Goal: Use online tool/utility: Utilize a website feature to perform a specific function

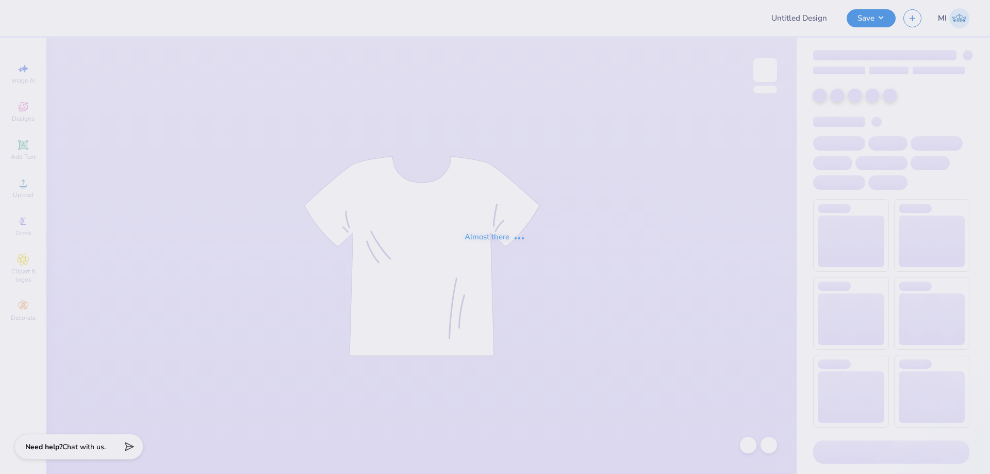
type input "[PERSON_NAME] design"
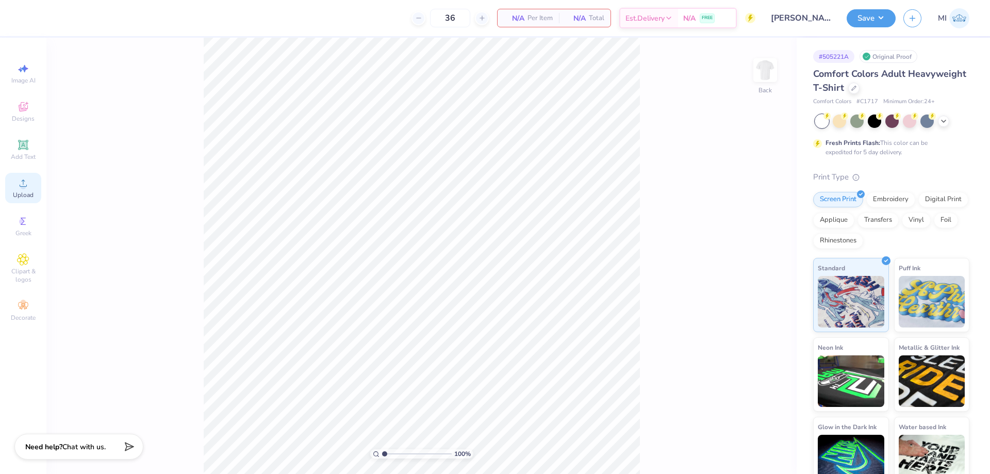
click at [28, 184] on icon at bounding box center [23, 183] width 12 height 12
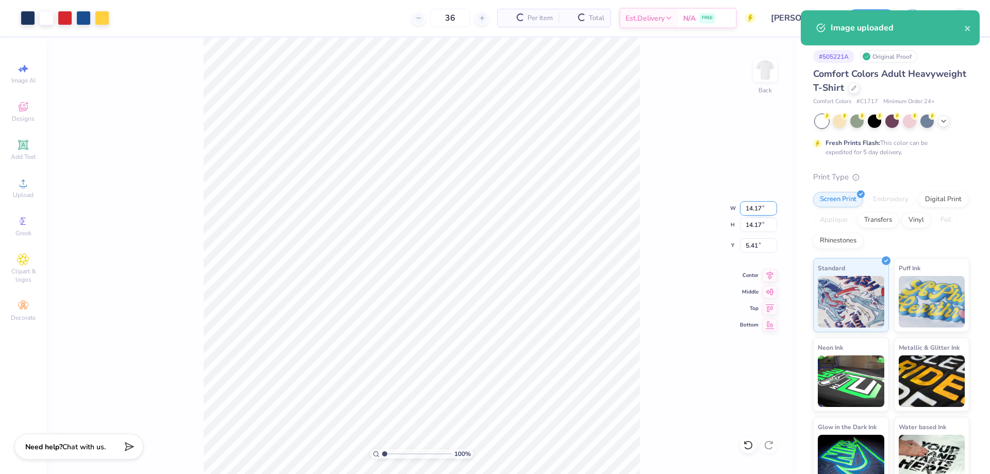
click at [758, 207] on input "14.17" at bounding box center [758, 208] width 37 height 14
click at [757, 207] on input "14.17" at bounding box center [758, 208] width 37 height 14
type input "11.00"
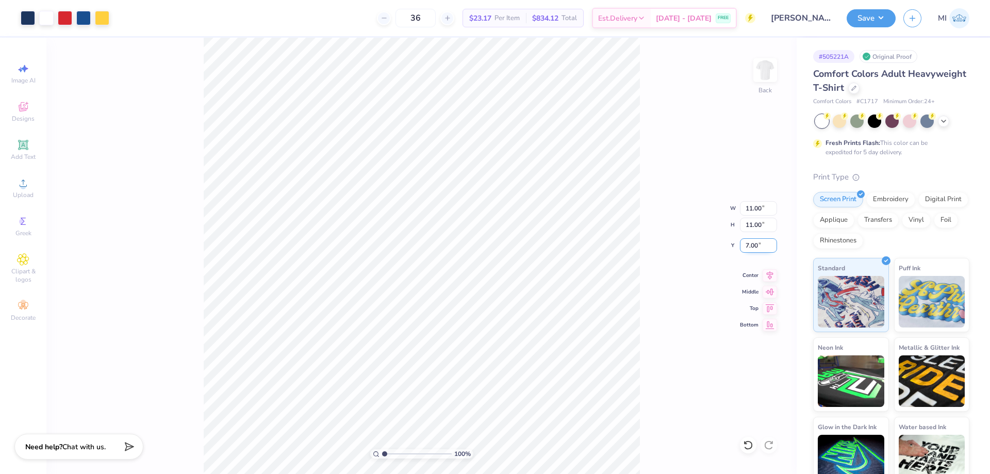
click at [759, 247] on input "7.00" at bounding box center [758, 245] width 37 height 14
click at [759, 247] on input "3" at bounding box center [758, 245] width 37 height 14
type input "3.00"
click at [140, 189] on div "100 % Back W 11.00 11.00 " H 11.00 11.00 " Y 3.00 3.00 " Center Middle Top Bott…" at bounding box center [421, 256] width 750 height 436
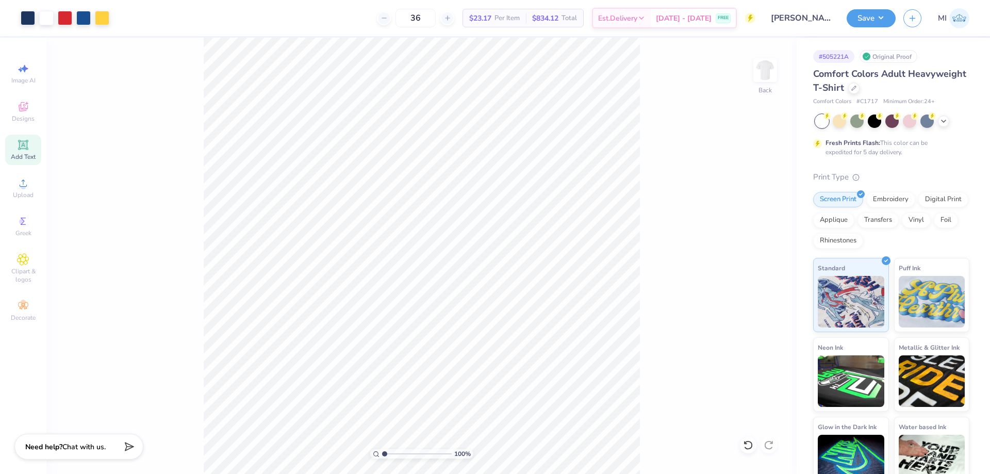
click at [22, 139] on icon at bounding box center [23, 145] width 12 height 12
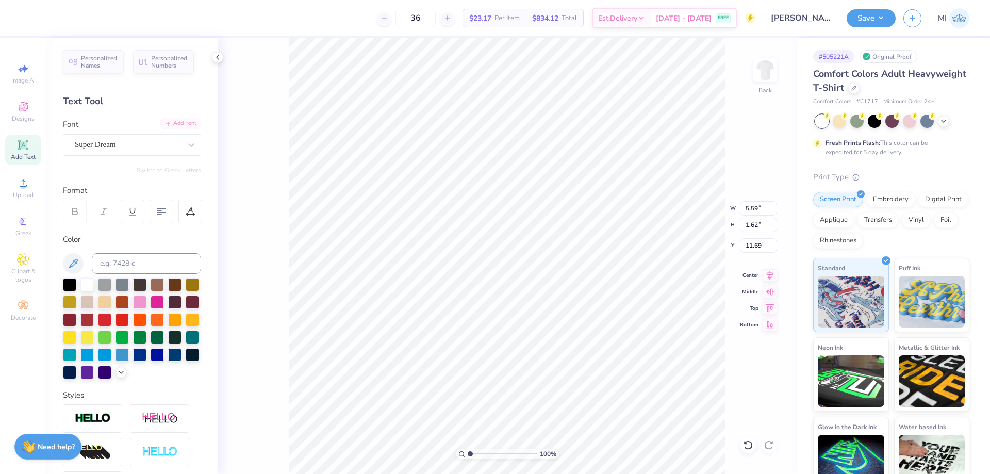
click at [195, 123] on div "Add Font" at bounding box center [180, 124] width 41 height 12
click at [21, 162] on div "Add Text" at bounding box center [23, 150] width 36 height 30
type input "15.97"
click at [179, 129] on div "Add Font" at bounding box center [180, 124] width 41 height 12
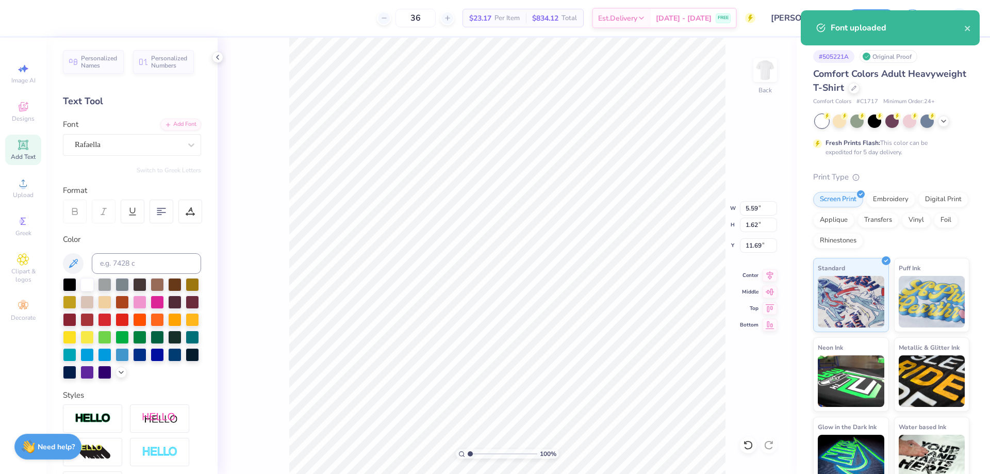
type input "9.71"
type input "2.94"
type input "11.03"
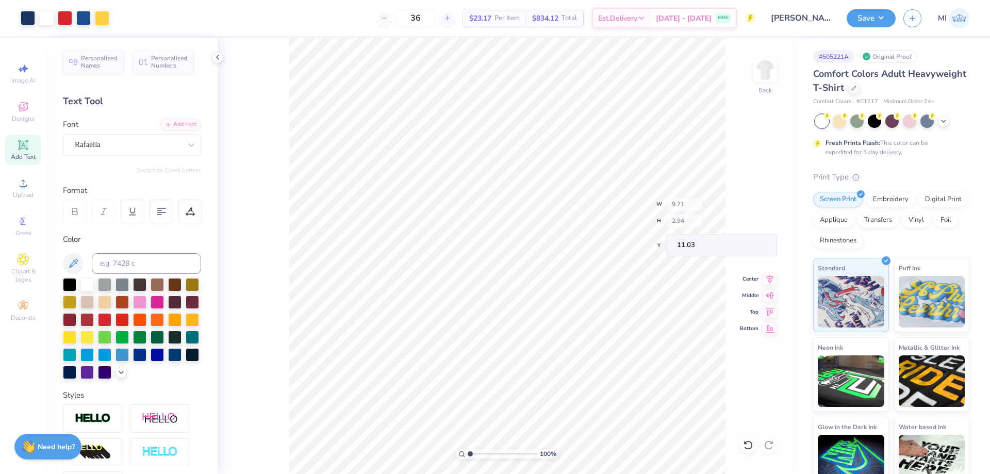
type input "11.00"
type input "3.00"
type input "9.71"
type input "2.94"
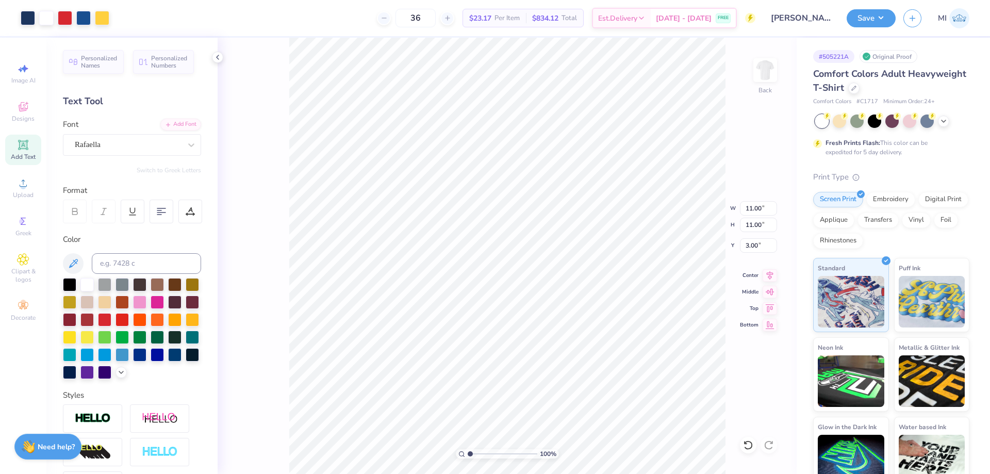
type input "11.03"
click at [157, 264] on input at bounding box center [146, 263] width 109 height 21
type input "1795"
click at [101, 414] on img at bounding box center [93, 419] width 36 height 12
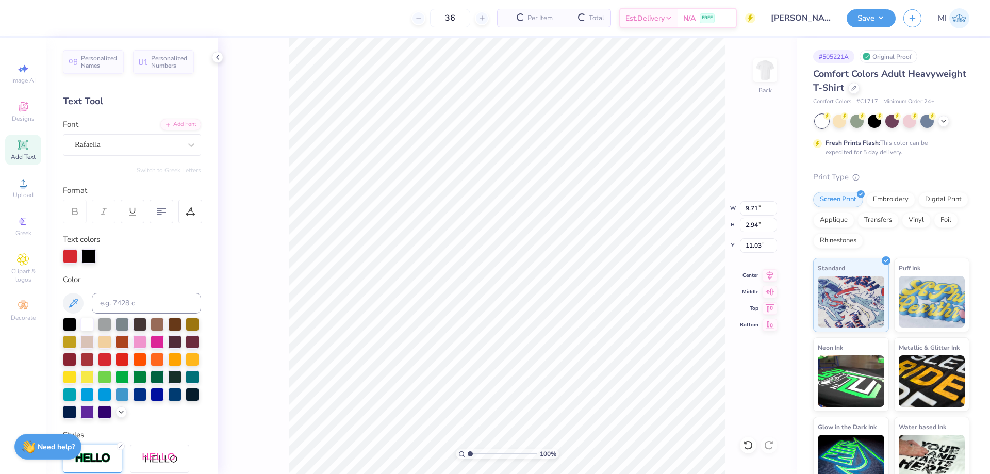
type input "9.74"
type input "2.97"
type input "11.01"
click at [118, 306] on input at bounding box center [146, 303] width 109 height 21
click at [89, 254] on div at bounding box center [88, 255] width 14 height 14
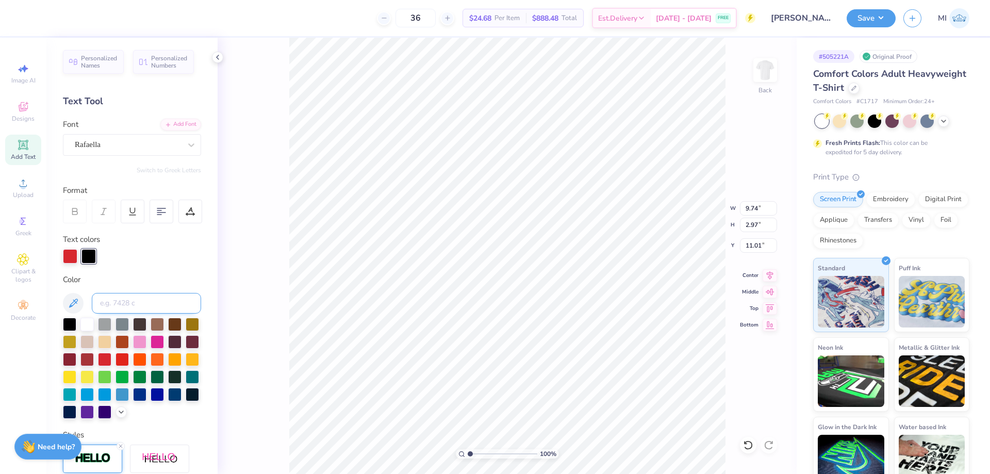
click at [120, 303] on input at bounding box center [146, 303] width 109 height 21
type input "1795"
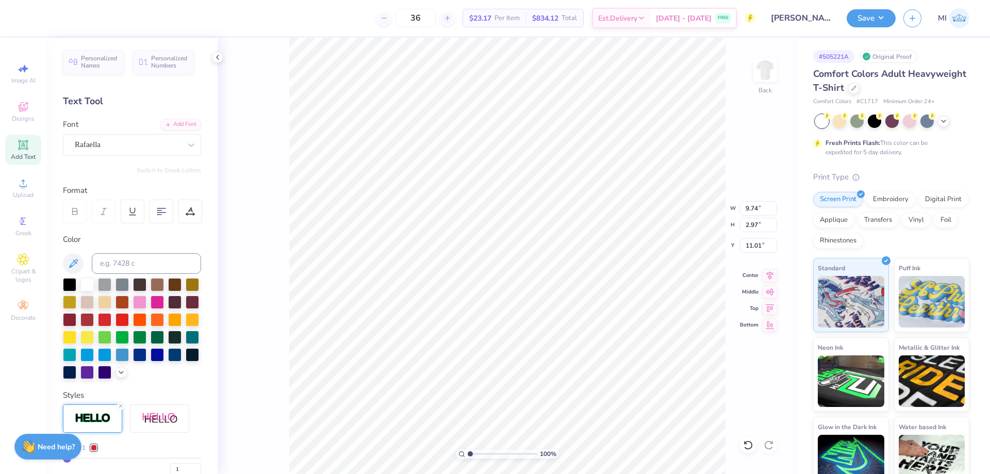
type input "4.54"
type textarea "Evans"
drag, startPoint x: 477, startPoint y: 454, endPoint x: 486, endPoint y: 449, distance: 10.2
click at [485, 455] on input "range" at bounding box center [503, 453] width 70 height 9
type input "3.2"
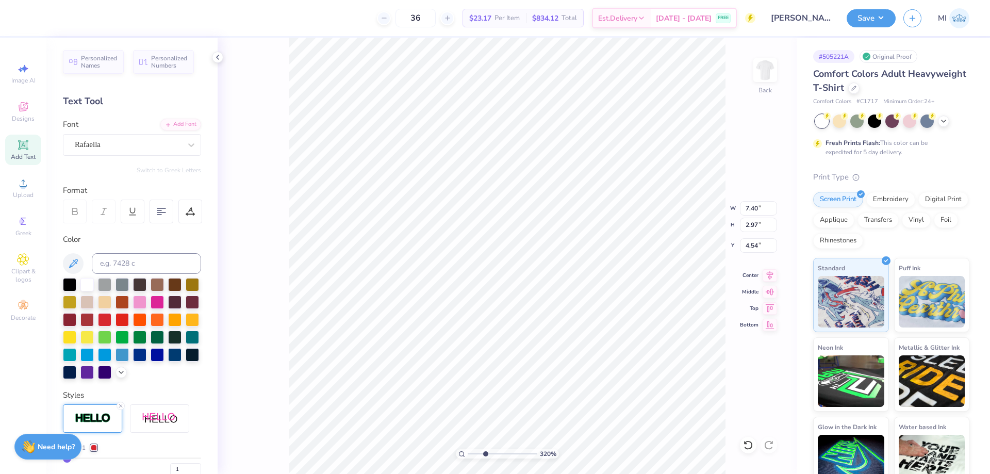
type input "5.79"
type input "2.33"
type input "5.57"
type textarea "Scholars"
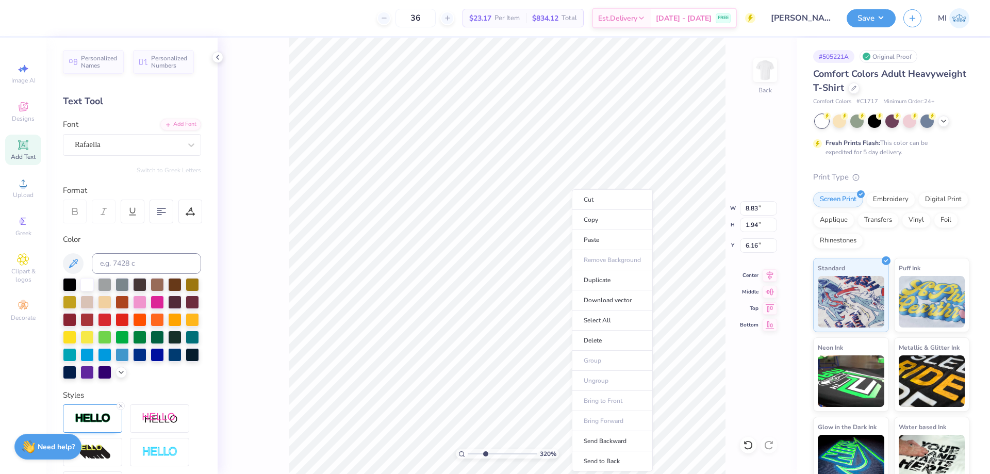
type input "6.16"
click at [610, 456] on li "Send to Back" at bounding box center [612, 461] width 81 height 20
type input "5.79"
type input "2.33"
type input "4.48"
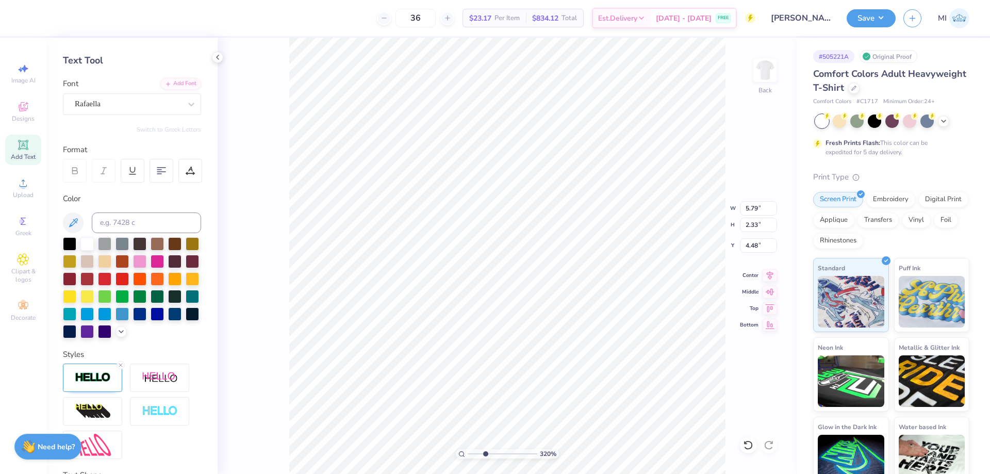
scroll to position [124, 0]
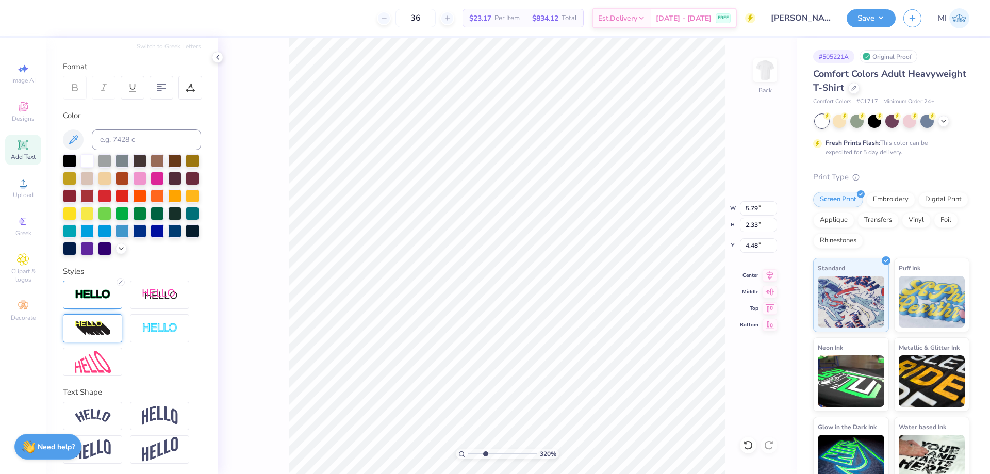
click at [107, 327] on img at bounding box center [93, 328] width 36 height 17
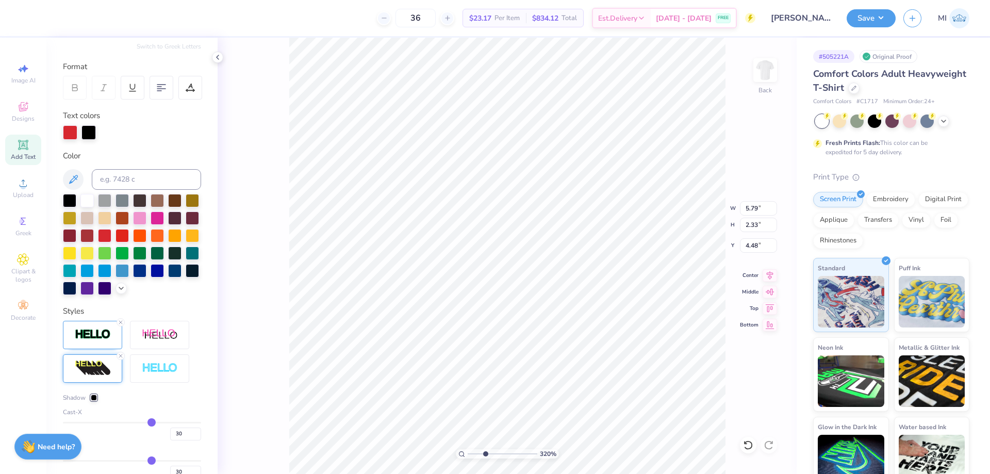
type input "7.50"
type input "3.00"
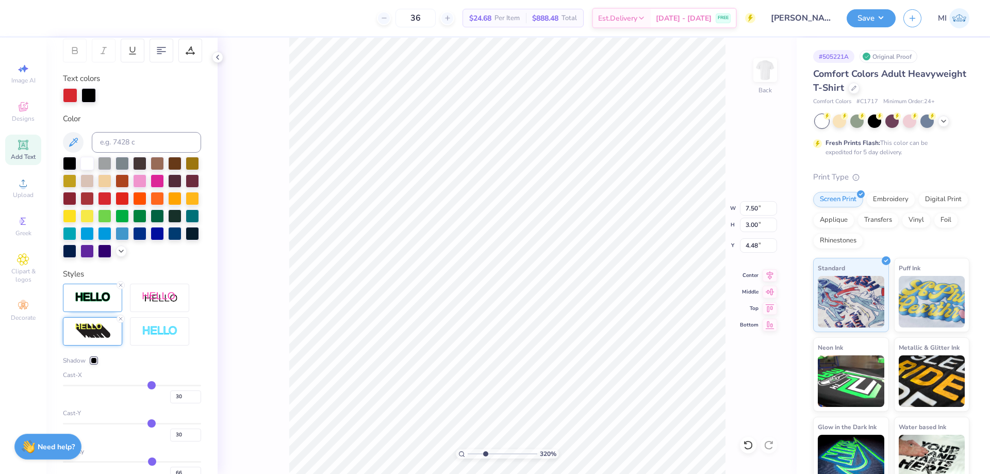
scroll to position [248, 0]
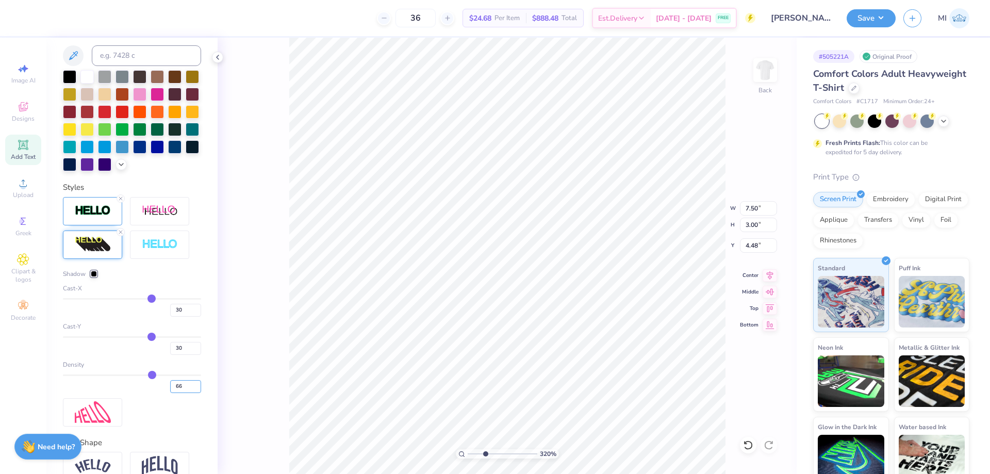
drag, startPoint x: 183, startPoint y: 387, endPoint x: 142, endPoint y: 381, distance: 41.6
click at [170, 382] on input "66" at bounding box center [185, 386] width 31 height 13
type input "100"
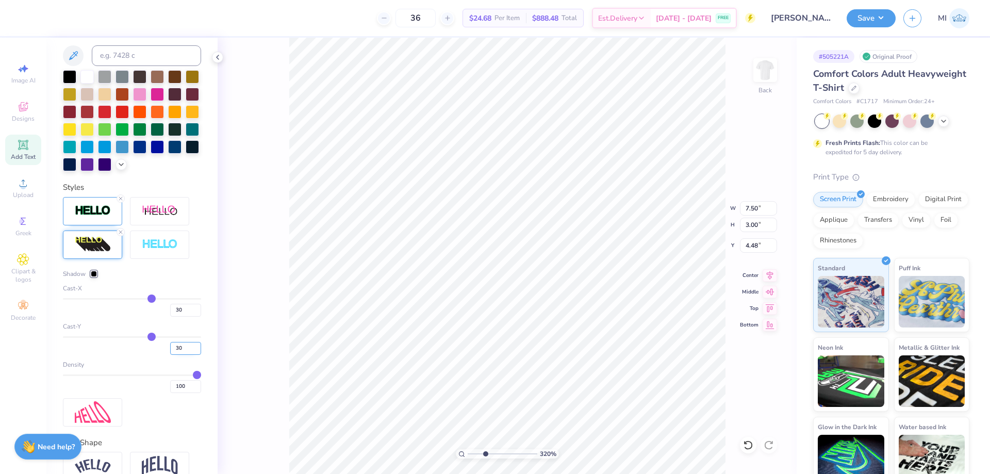
drag, startPoint x: 165, startPoint y: 349, endPoint x: 154, endPoint y: 349, distance: 10.8
click at [170, 349] on input "30" at bounding box center [185, 348] width 31 height 13
type input "3"
drag, startPoint x: 184, startPoint y: 309, endPoint x: 152, endPoint y: 311, distance: 31.5
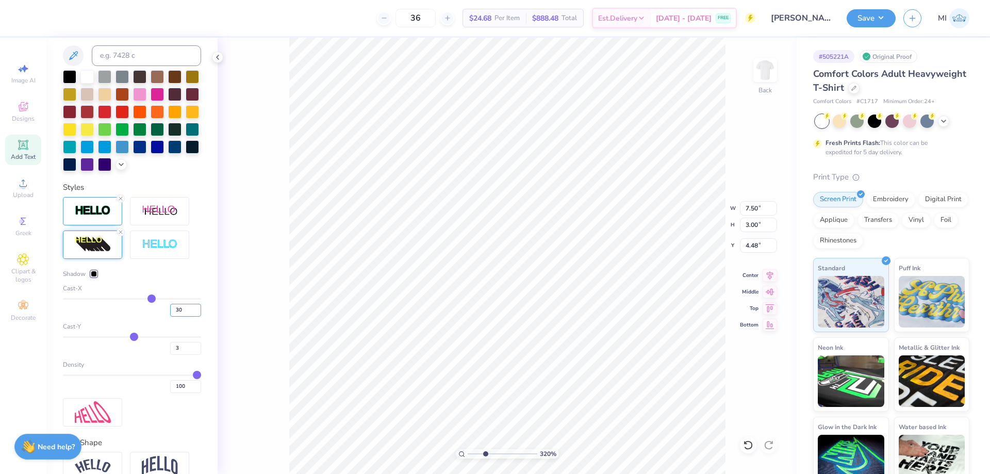
click at [170, 311] on input "30" at bounding box center [185, 310] width 31 height 13
type input "1"
type input "2.38"
type input "5.83"
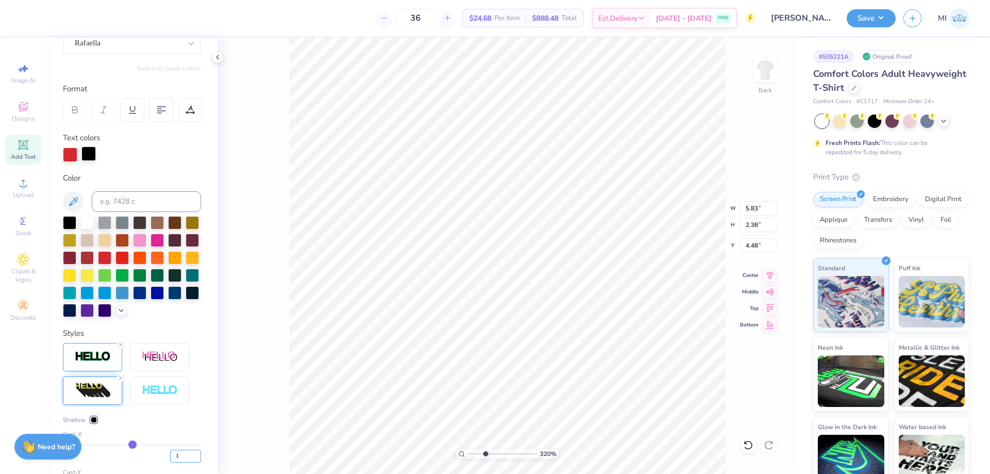
scroll to position [62, 0]
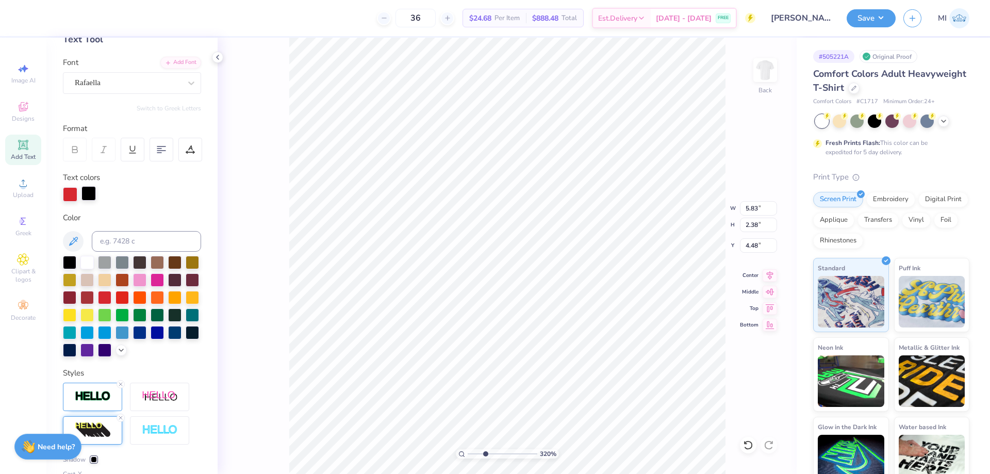
click at [88, 188] on div at bounding box center [88, 193] width 14 height 14
click at [91, 261] on div at bounding box center [86, 261] width 13 height 13
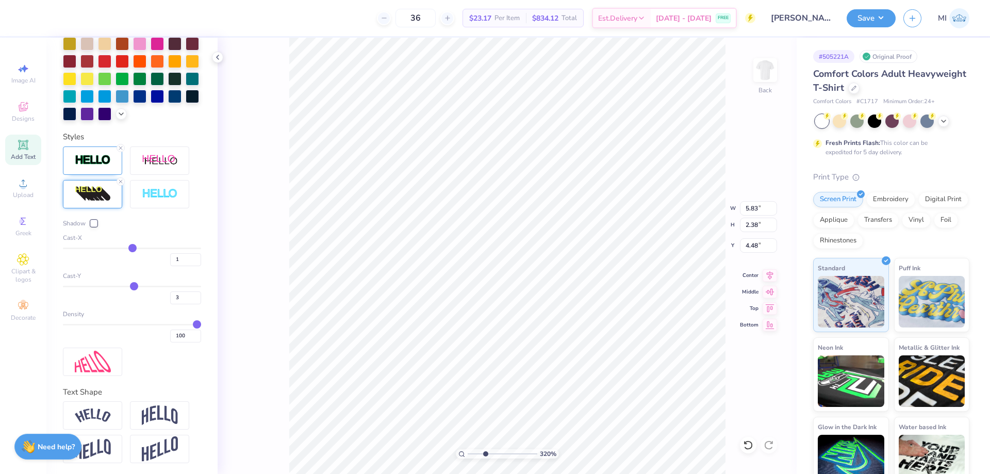
scroll to position [301, 0]
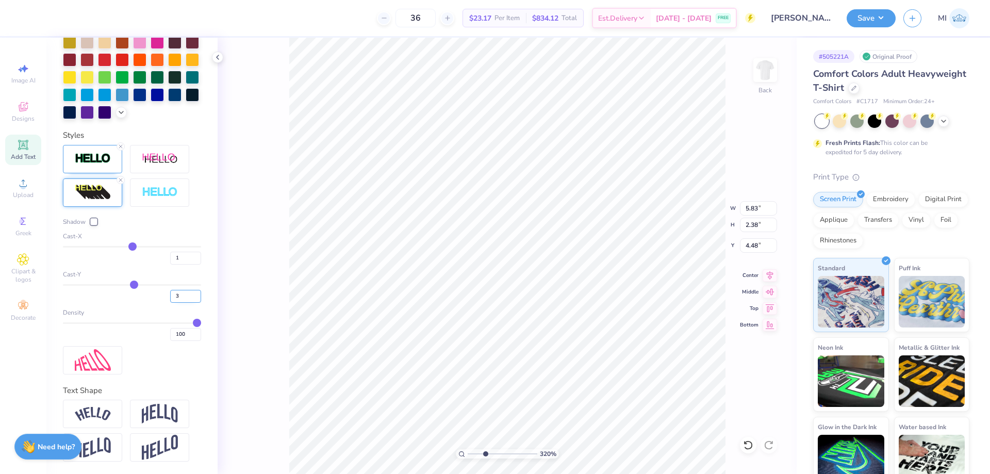
drag, startPoint x: 182, startPoint y: 297, endPoint x: 135, endPoint y: 302, distance: 47.8
click at [170, 302] on input "3" at bounding box center [185, 296] width 31 height 13
type input "5"
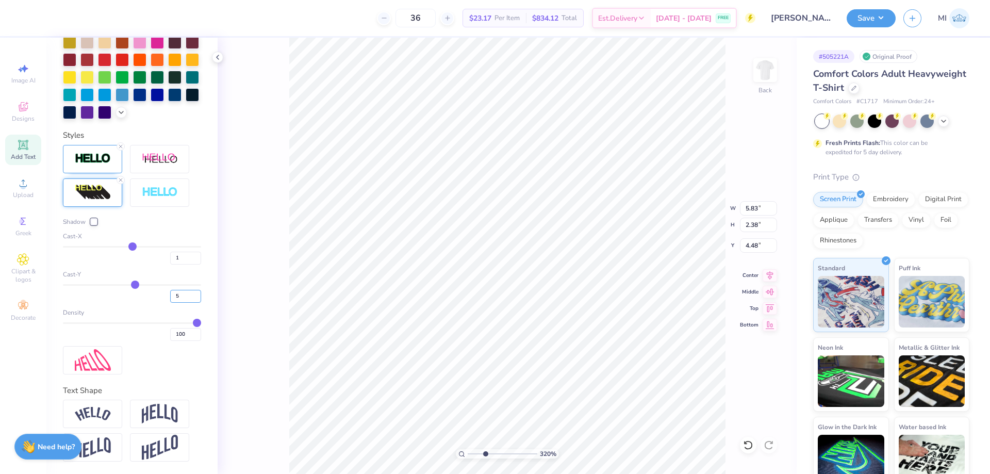
type input "2.43"
type input "11.00"
type input "3.00"
drag, startPoint x: 483, startPoint y: 452, endPoint x: 424, endPoint y: 450, distance: 58.8
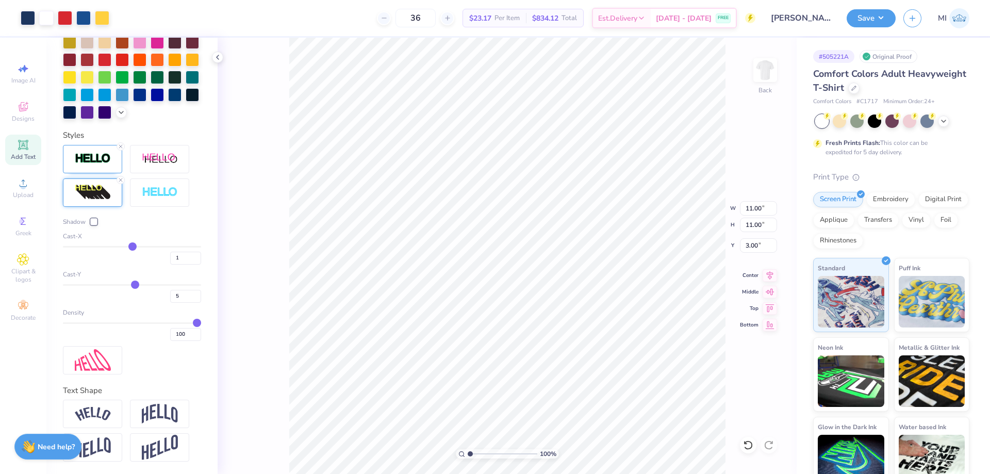
type input "1"
click at [468, 450] on input "range" at bounding box center [503, 453] width 70 height 9
click at [544, 355] on li "Group" at bounding box center [540, 356] width 81 height 20
click at [754, 206] on input "11.00" at bounding box center [758, 208] width 37 height 14
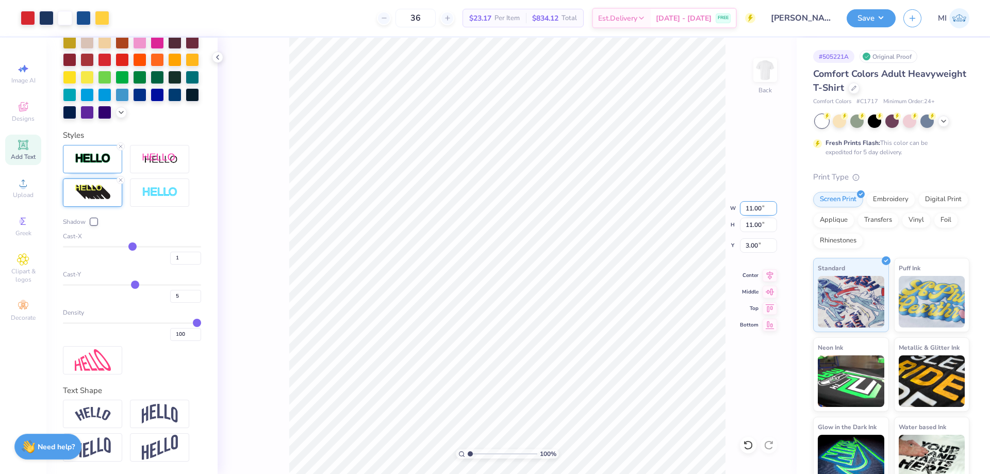
click at [754, 206] on input "11.00" at bounding box center [758, 208] width 37 height 14
click at [864, 18] on button "Save" at bounding box center [871, 17] width 49 height 18
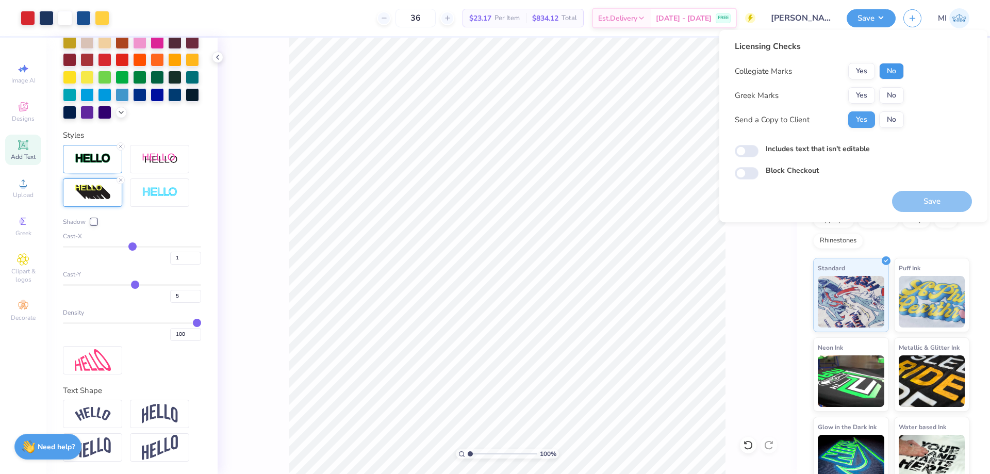
click at [890, 73] on button "No" at bounding box center [891, 71] width 25 height 17
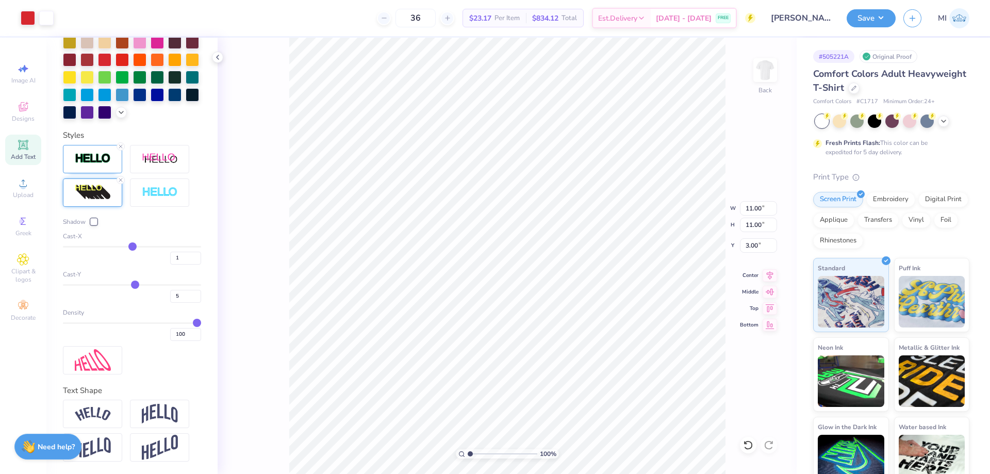
type input "5.83"
type input "2.43"
type input "4.42"
type textarea "Evan's"
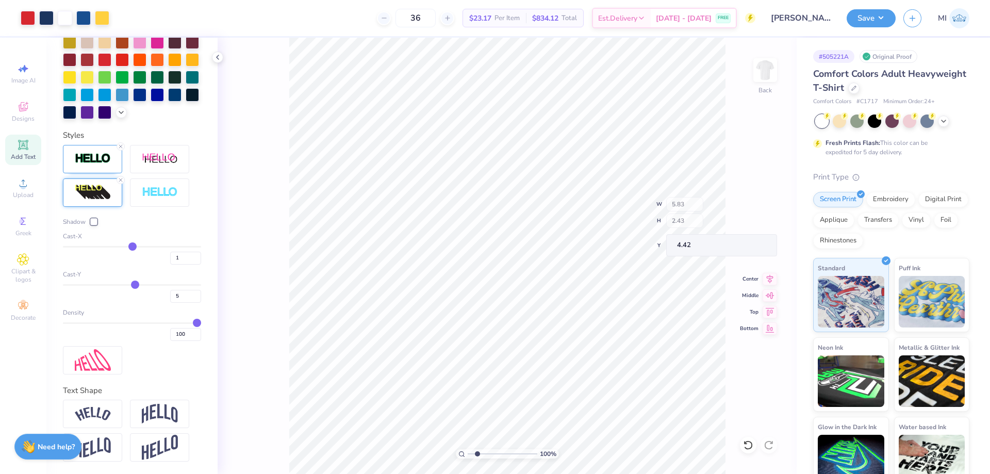
click at [477, 455] on input "range" at bounding box center [503, 453] width 70 height 9
type input "2.01"
type input "4.40"
drag, startPoint x: 479, startPoint y: 453, endPoint x: 431, endPoint y: 450, distance: 48.0
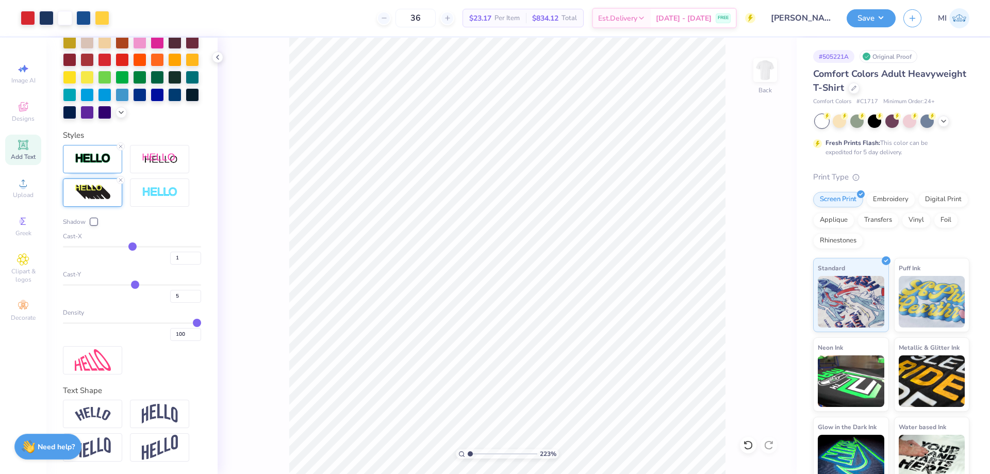
type input "1"
click at [468, 450] on input "range" at bounding box center [503, 453] width 70 height 9
click at [876, 23] on button "Save" at bounding box center [871, 17] width 49 height 18
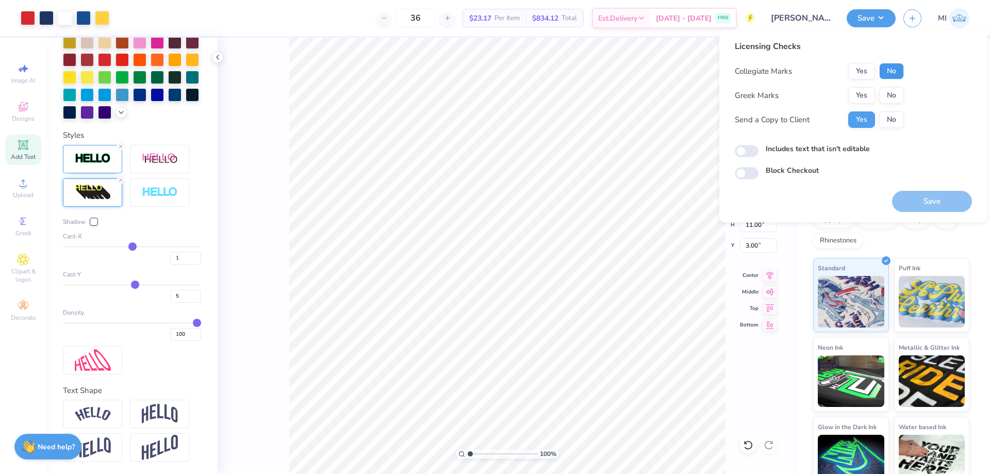
click at [884, 69] on button "No" at bounding box center [891, 71] width 25 height 17
click at [851, 92] on button "Yes" at bounding box center [861, 95] width 27 height 17
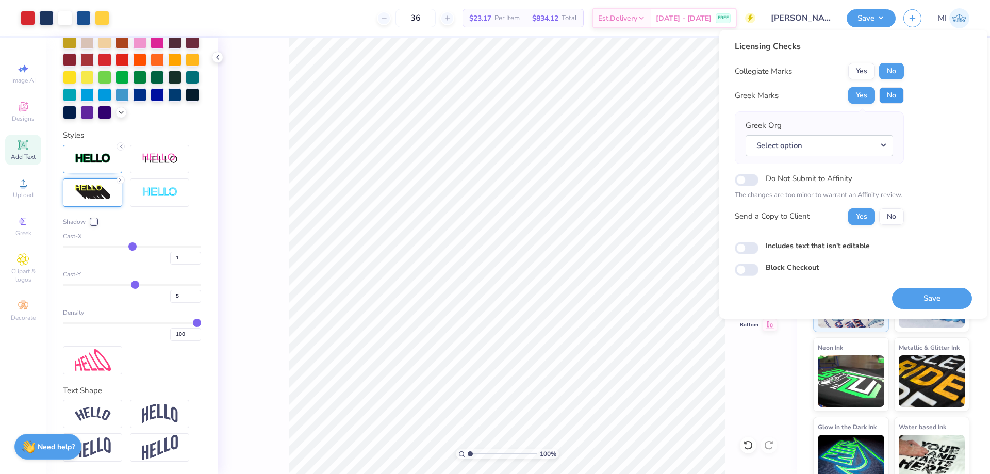
click at [890, 91] on button "No" at bounding box center [891, 95] width 25 height 17
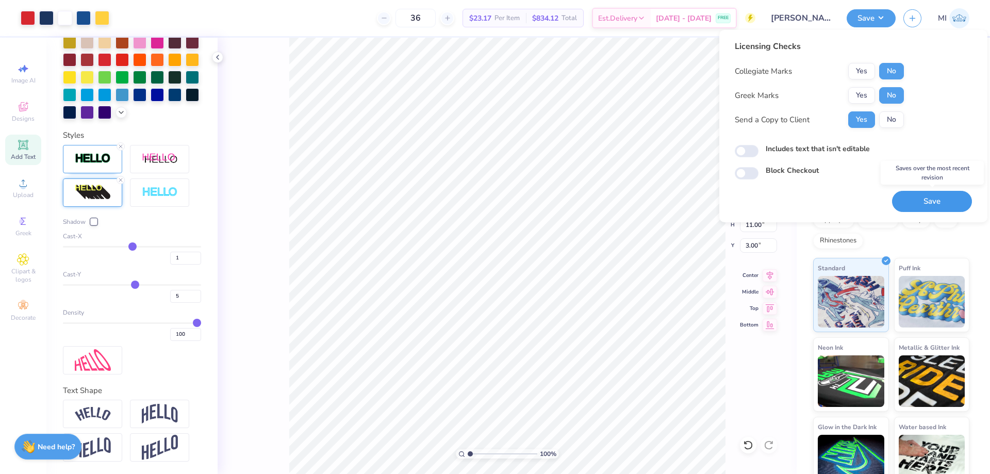
click at [924, 205] on button "Save" at bounding box center [932, 201] width 80 height 21
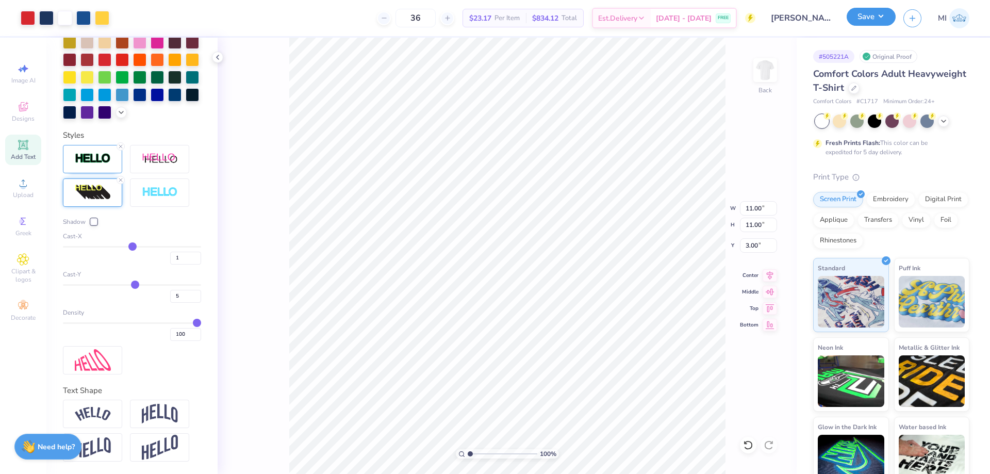
click at [864, 18] on button "Save" at bounding box center [871, 17] width 49 height 18
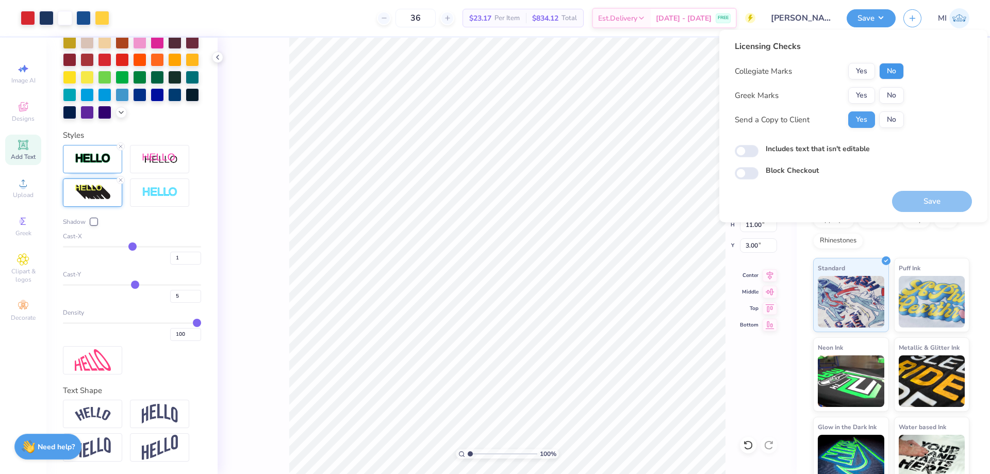
click at [893, 68] on button "No" at bounding box center [891, 71] width 25 height 17
click at [860, 90] on button "Yes" at bounding box center [861, 95] width 27 height 17
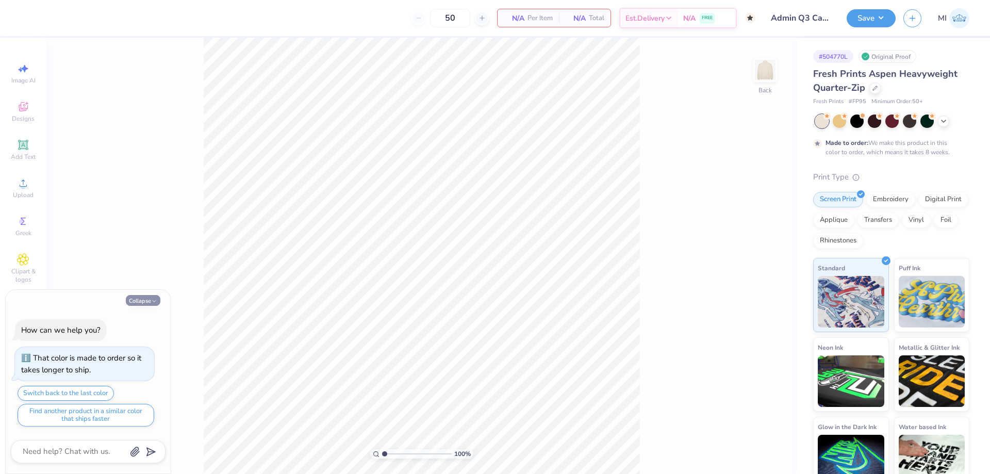
click at [147, 302] on button "Collapse" at bounding box center [143, 300] width 35 height 11
type textarea "x"
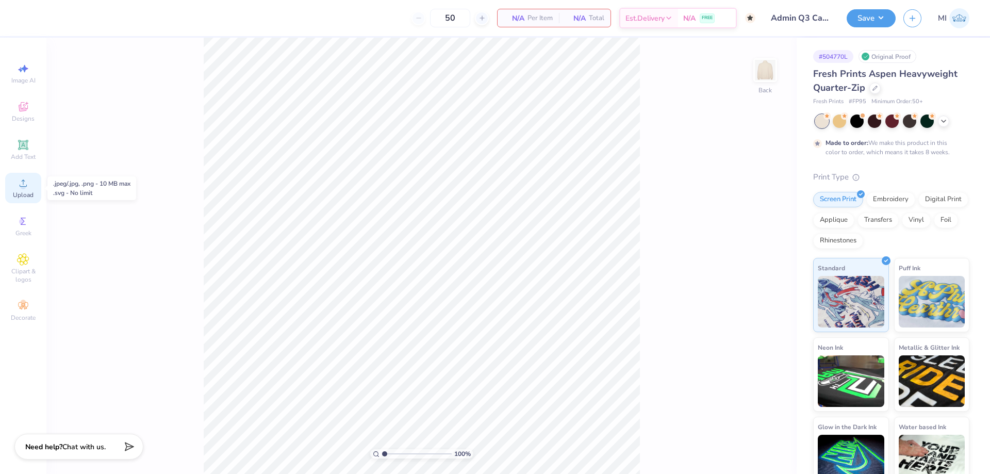
click at [31, 184] on div "Upload" at bounding box center [23, 188] width 36 height 30
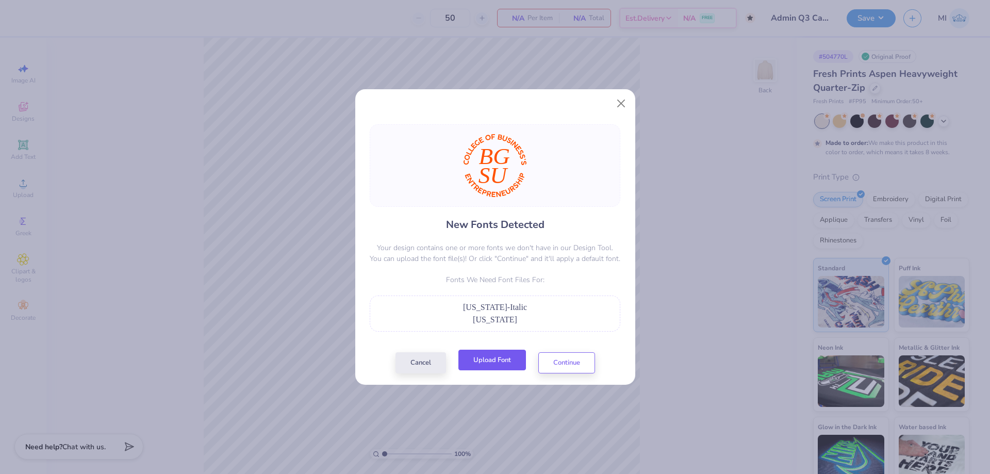
click at [485, 363] on button "Upload Font" at bounding box center [492, 360] width 68 height 21
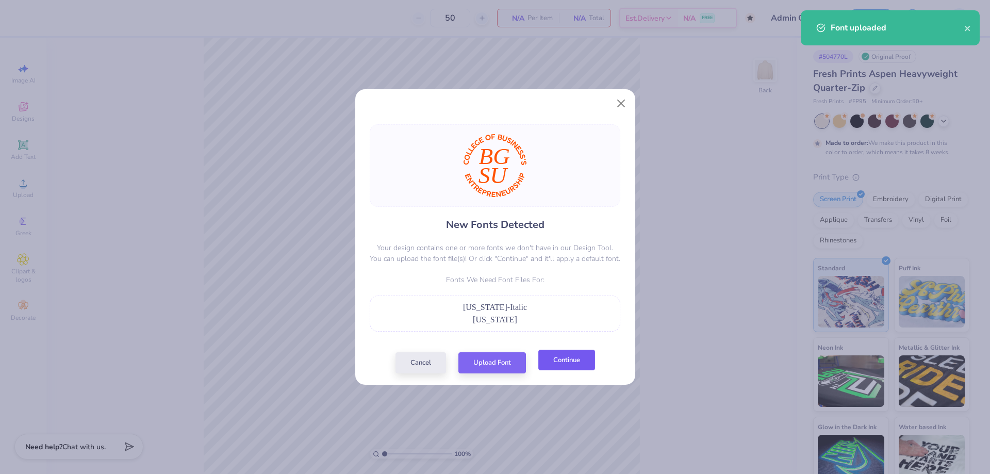
click at [553, 365] on button "Continue" at bounding box center [566, 360] width 57 height 21
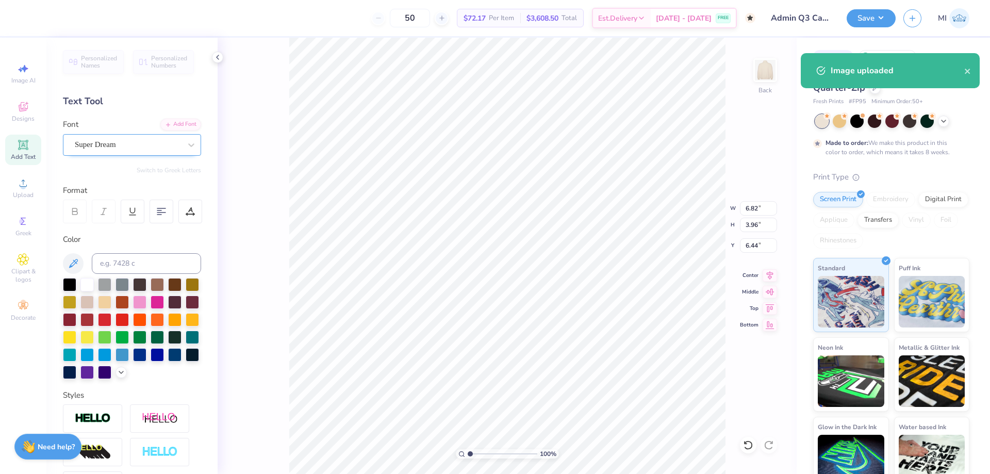
click at [144, 136] on div "Super Dream" at bounding box center [132, 145] width 138 height 22
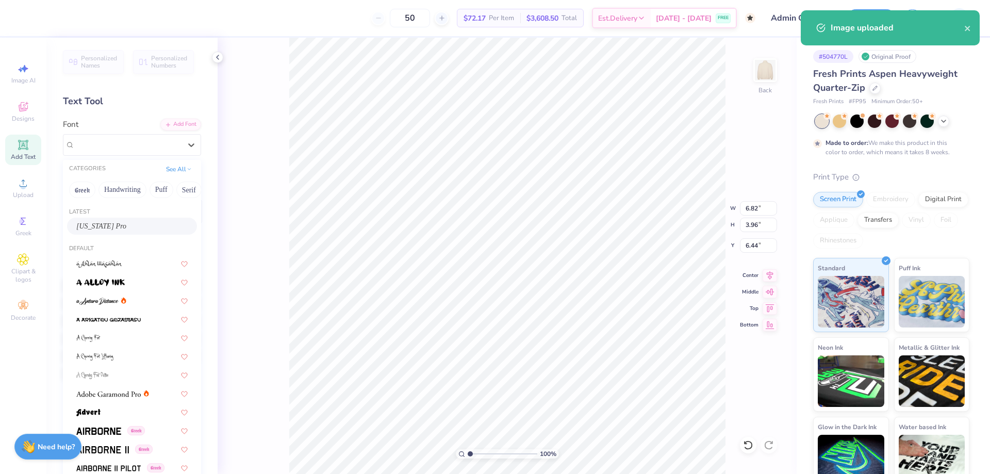
click at [126, 225] on div "[US_STATE] Pro" at bounding box center [131, 226] width 111 height 11
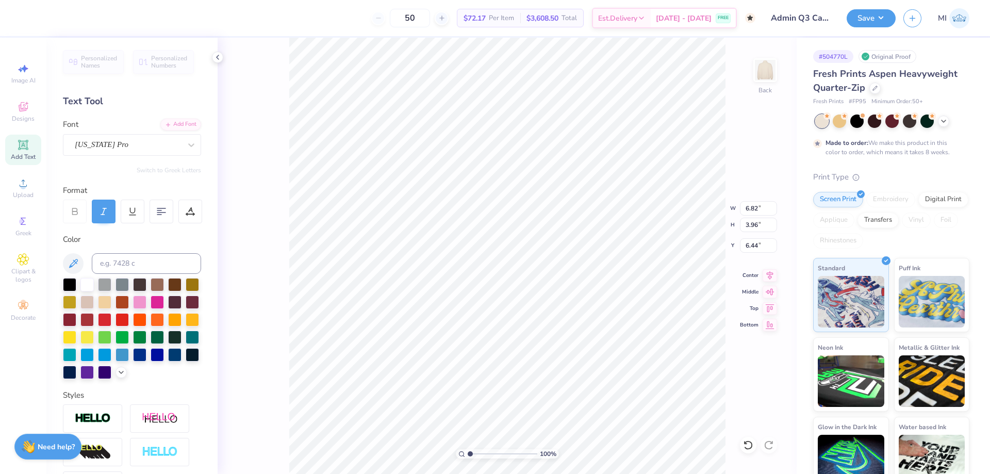
type input "7.78"
type input "4.04"
type input "6.80"
type input "4.09"
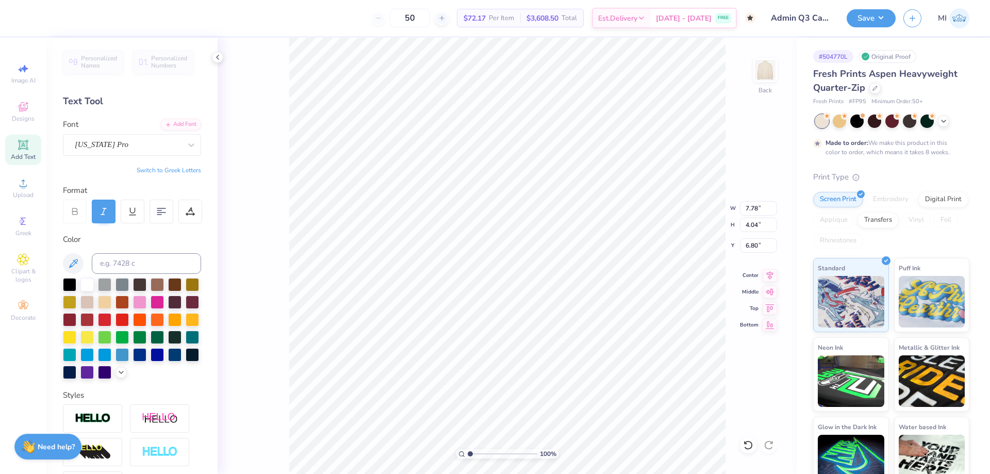
type input "10.95"
click at [150, 143] on div "Super Dream" at bounding box center [128, 145] width 108 height 16
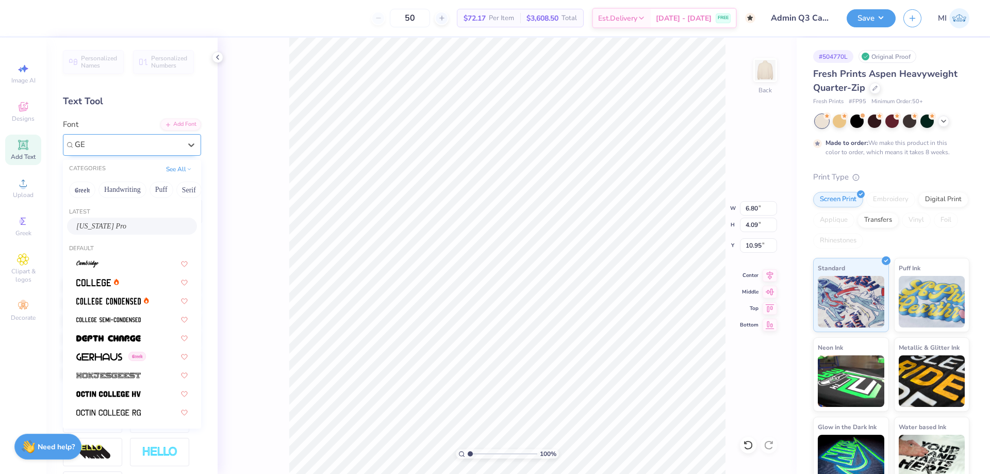
click at [106, 226] on span "[US_STATE] Pro" at bounding box center [101, 226] width 50 height 11
type input "GE"
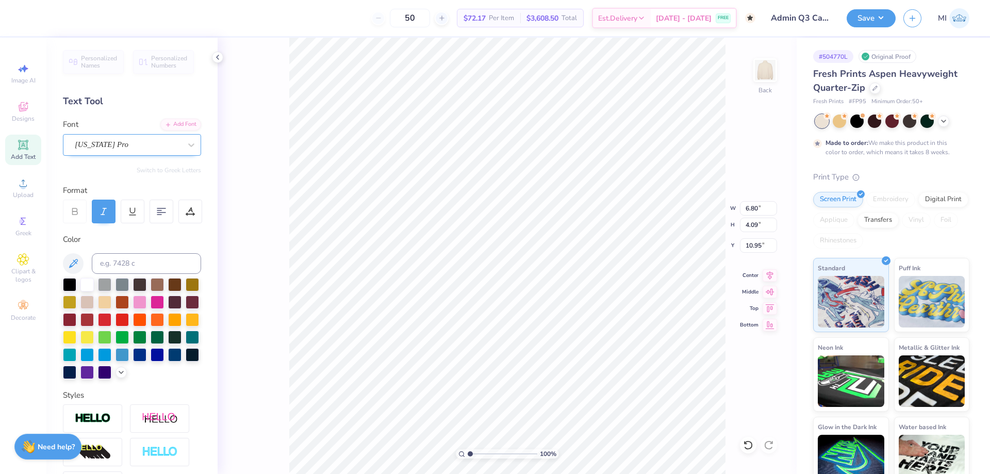
type input "7.87"
type input "4.04"
type input "11.38"
type input "7.97"
type input "8.62"
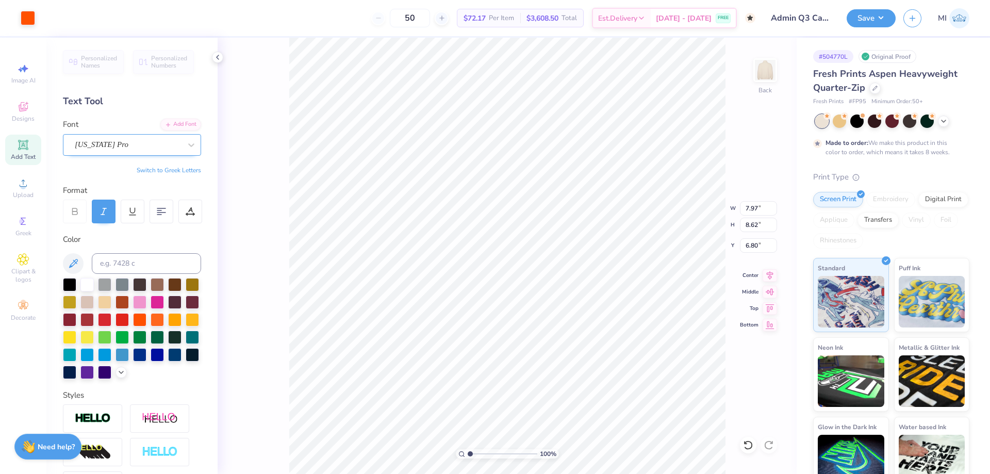
type input "6.44"
type input "7.71"
type input "8.34"
type input "6.58"
click at [749, 208] on input "15.00" at bounding box center [758, 208] width 37 height 14
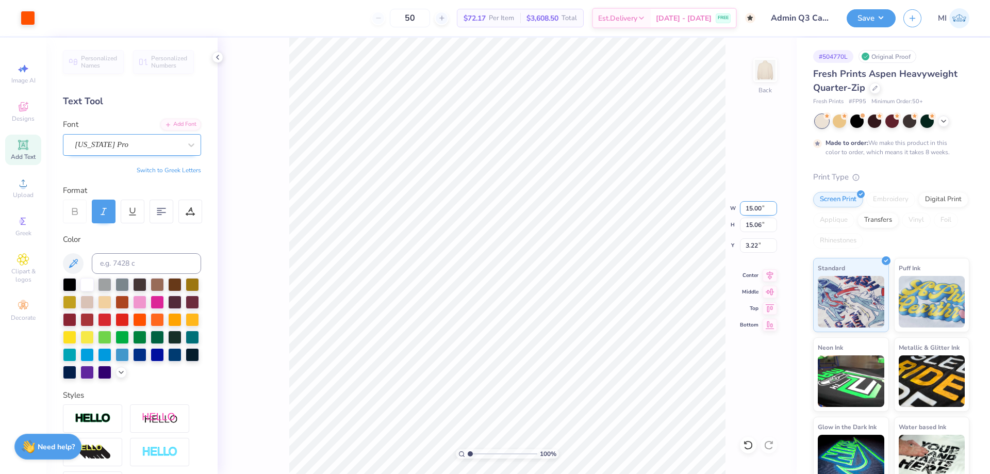
click at [749, 208] on input "15.00" at bounding box center [758, 208] width 37 height 14
type input "4.00"
type input "4.02"
type input "3.00"
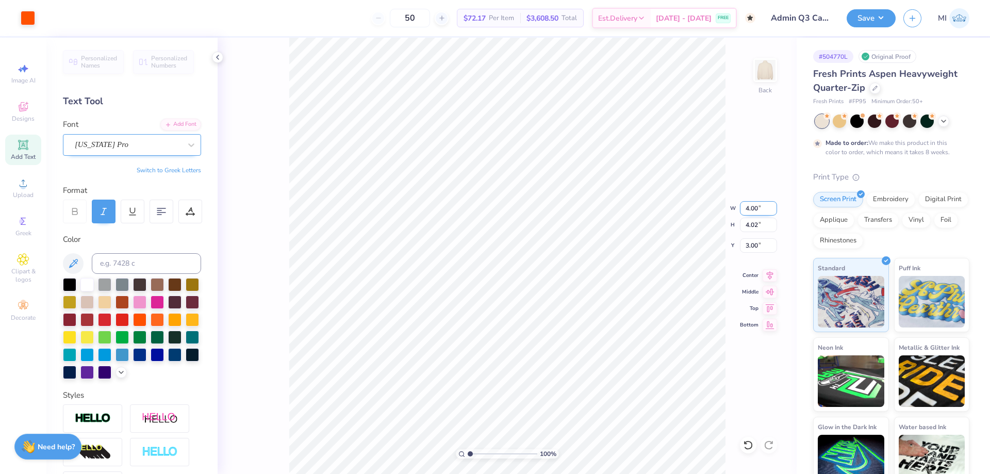
click at [753, 206] on input "4.00" at bounding box center [758, 208] width 37 height 14
click at [755, 230] on input "4.02" at bounding box center [758, 225] width 37 height 14
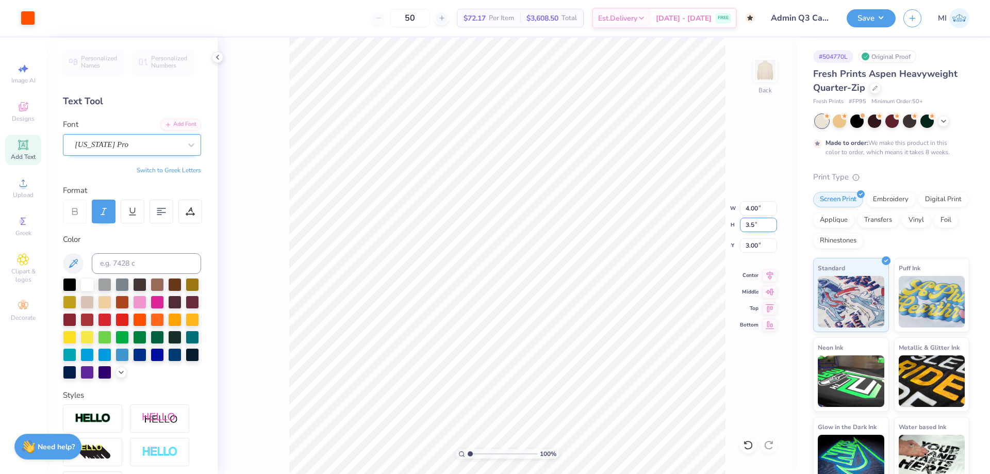
type input "3.5"
type input "3.48"
type input "3.50"
click at [759, 242] on input "3.26" at bounding box center [758, 245] width 37 height 14
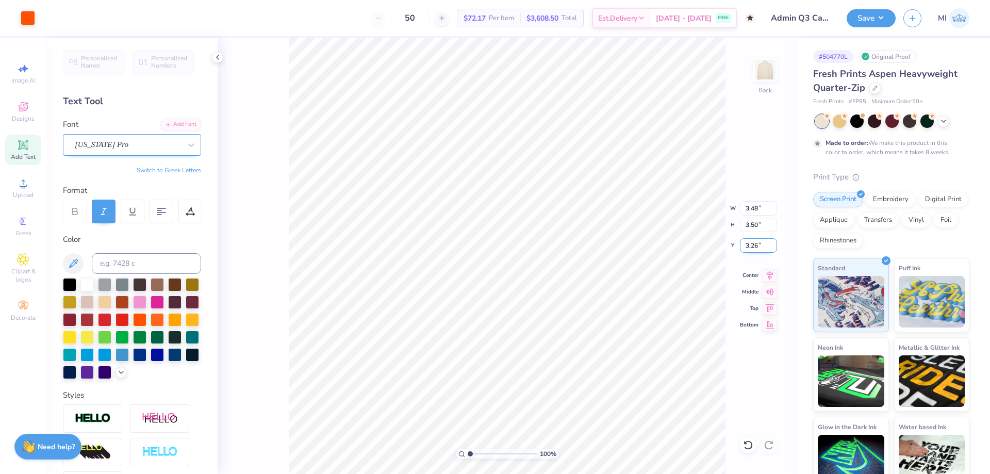
click at [759, 242] on input "3.26" at bounding box center [758, 245] width 37 height 14
type input "3.00"
drag, startPoint x: 500, startPoint y: 454, endPoint x: 497, endPoint y: 449, distance: 5.3
type input "5.06"
click at [498, 450] on input "range" at bounding box center [503, 453] width 70 height 9
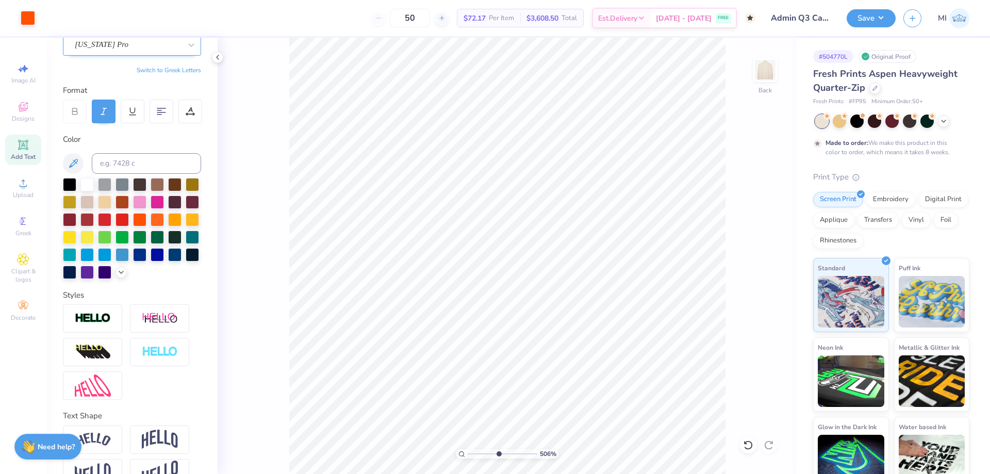
scroll to position [127, 0]
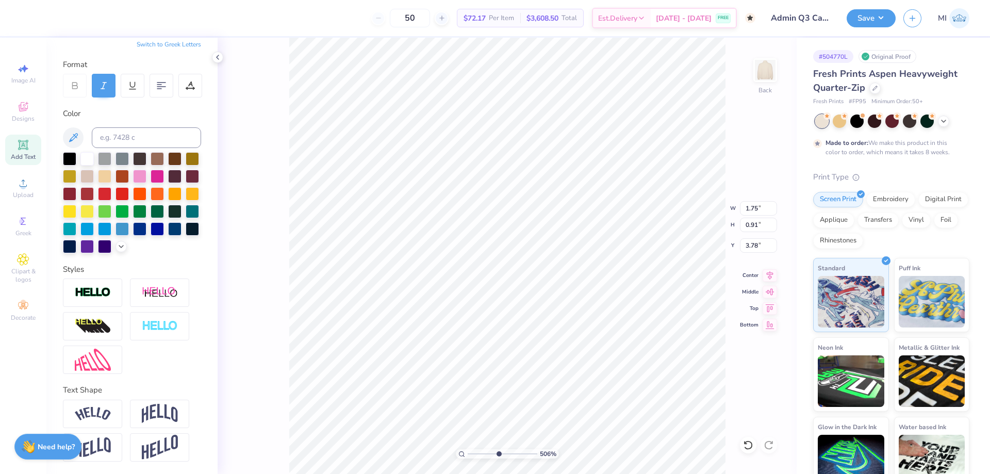
type input "1.79"
type input "1.94"
drag, startPoint x: 499, startPoint y: 457, endPoint x: 370, endPoint y: 445, distance: 129.0
click at [468, 449] on input "range" at bounding box center [503, 453] width 70 height 9
click at [503, 452] on div "100 %" at bounding box center [507, 256] width 436 height 436
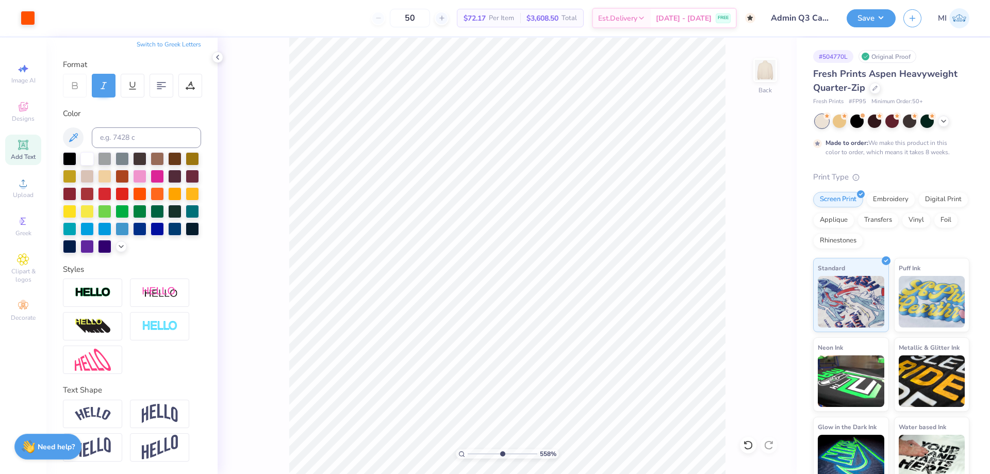
click at [502, 453] on input "range" at bounding box center [503, 453] width 70 height 9
type input "5.58"
type input "1.94"
type input "3.78"
type input "1.71"
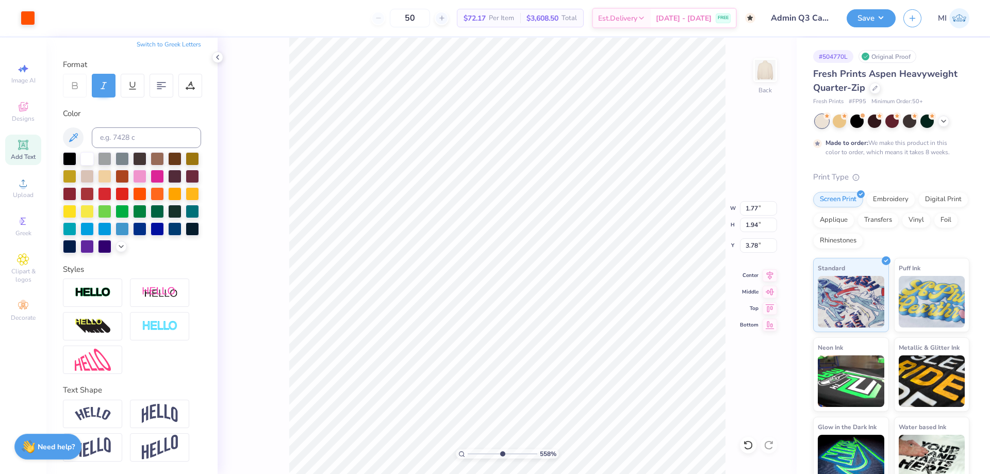
type input "1.88"
type input "3.81"
drag, startPoint x: 481, startPoint y: 452, endPoint x: 424, endPoint y: 452, distance: 56.7
type input "1"
click at [468, 452] on input "range" at bounding box center [503, 453] width 70 height 9
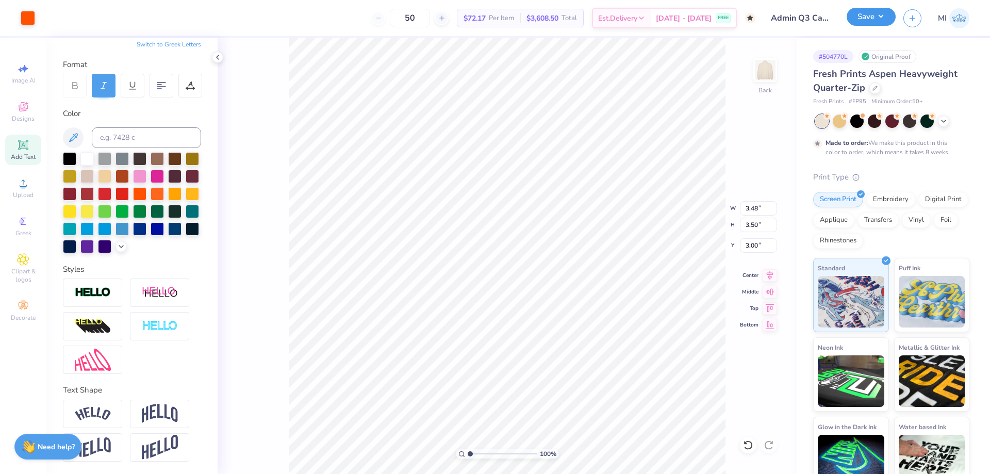
drag, startPoint x: 879, startPoint y: 13, endPoint x: 878, endPoint y: 20, distance: 6.7
click at [879, 13] on button "Save" at bounding box center [871, 17] width 49 height 18
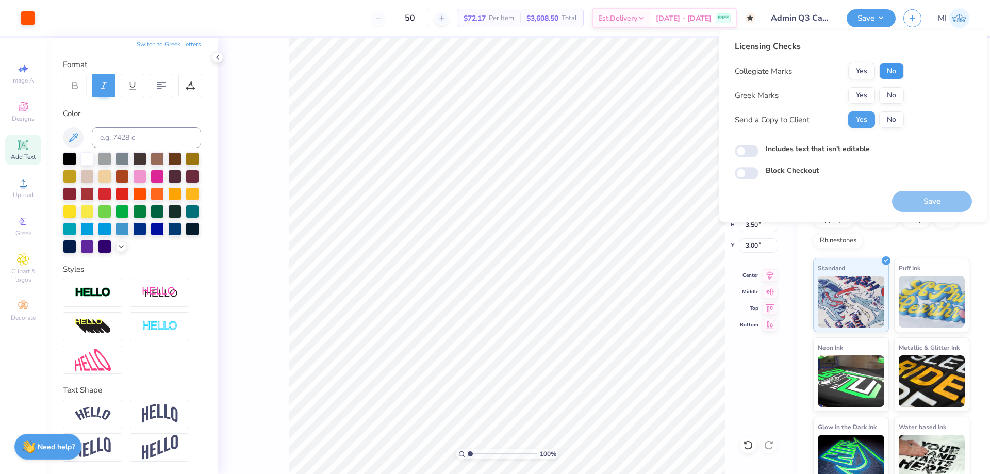
click at [898, 66] on button "No" at bounding box center [891, 71] width 25 height 17
click at [894, 90] on button "No" at bounding box center [891, 95] width 25 height 17
click at [868, 66] on button "Yes" at bounding box center [861, 71] width 27 height 17
click at [910, 202] on button "Save" at bounding box center [932, 201] width 80 height 21
